Goal: Register for event/course

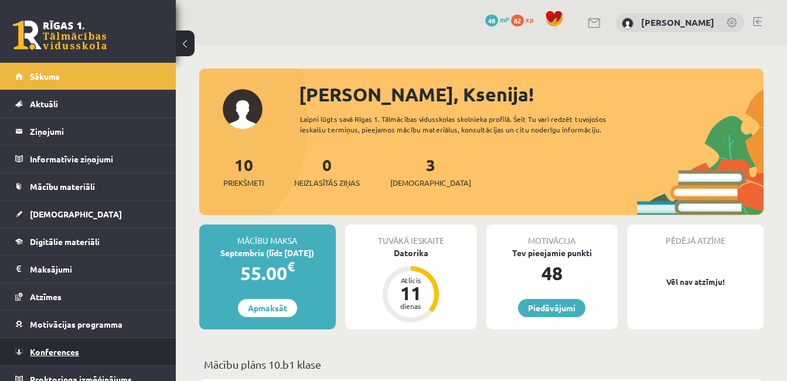
click at [52, 350] on span "Konferences" at bounding box center [54, 351] width 49 height 11
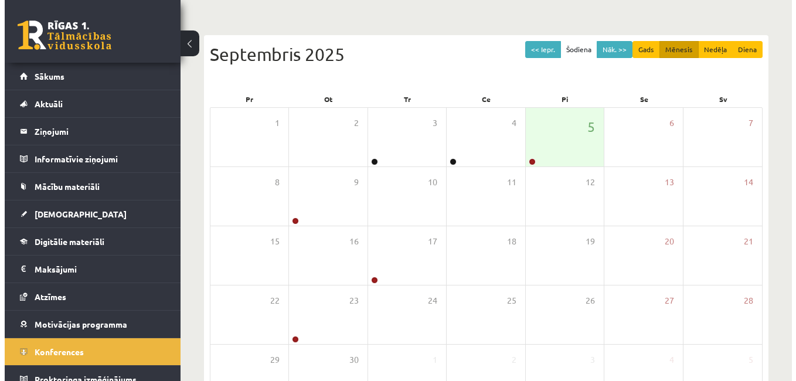
scroll to position [167, 0]
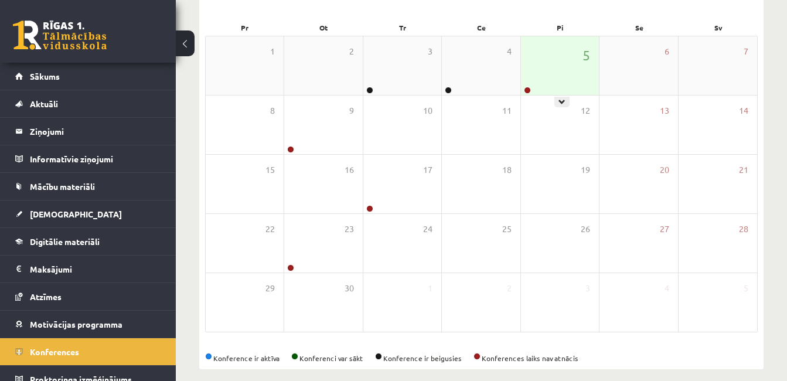
click at [528, 75] on div "5" at bounding box center [560, 65] width 78 height 59
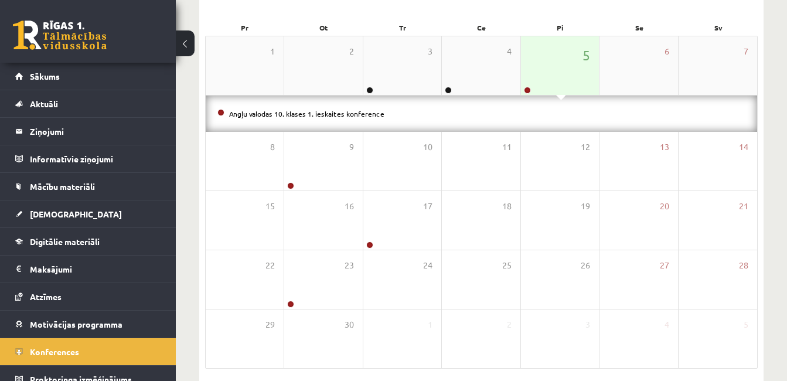
click at [538, 67] on div "5" at bounding box center [560, 65] width 78 height 59
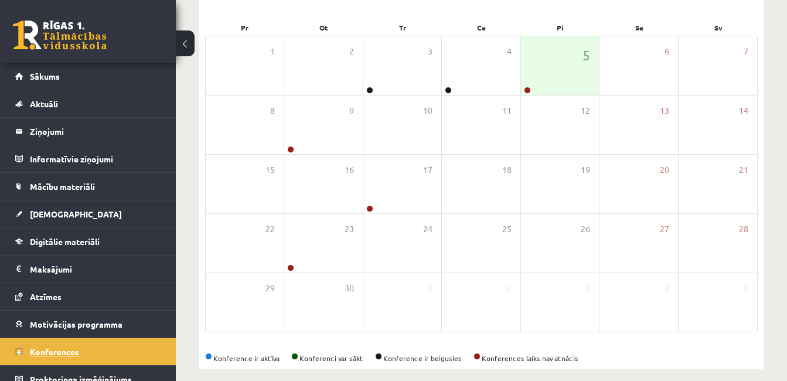
click at [55, 359] on link "Konferences" at bounding box center [88, 351] width 146 height 27
click at [44, 348] on span "Konferences" at bounding box center [54, 351] width 49 height 11
click at [49, 353] on span "Konferences" at bounding box center [54, 351] width 49 height 11
click at [73, 353] on span "Konferences" at bounding box center [54, 351] width 49 height 11
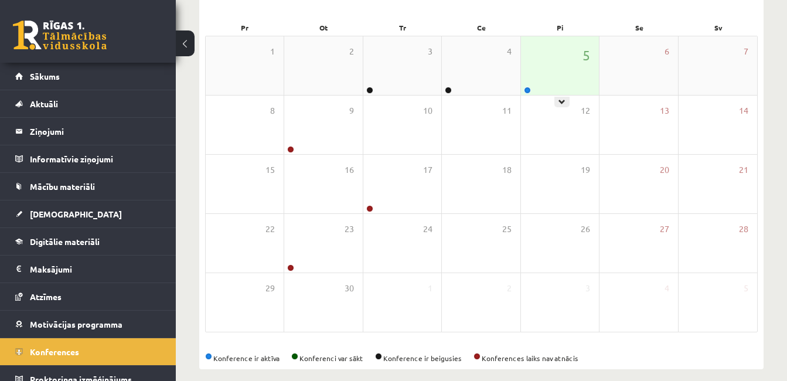
click at [548, 76] on div "5" at bounding box center [560, 65] width 78 height 59
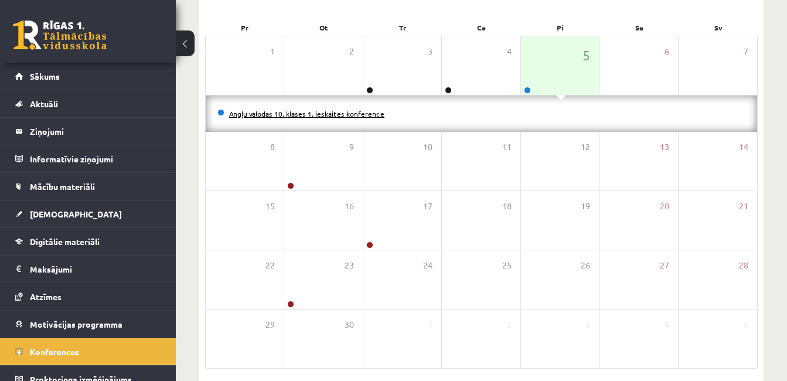
click at [369, 114] on link "Angļu valodas 10. klases 1. ieskaites konference" at bounding box center [306, 113] width 155 height 9
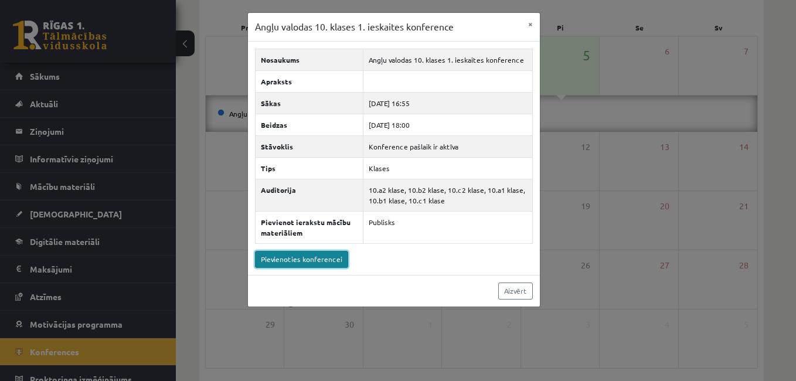
click at [311, 257] on link "Pievienoties konferencei" at bounding box center [301, 259] width 93 height 17
